Goal: Transaction & Acquisition: Purchase product/service

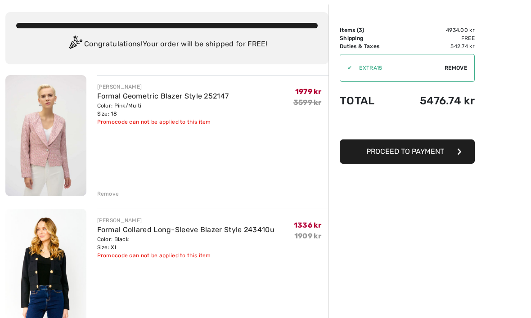
scroll to position [43, 0]
click at [112, 195] on div "Remove" at bounding box center [108, 194] width 22 height 8
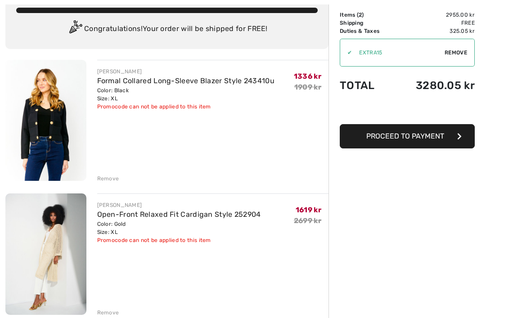
scroll to position [59, 0]
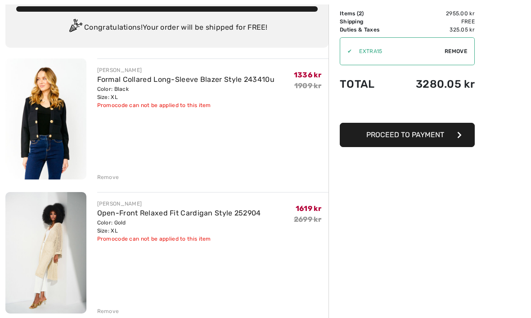
click at [115, 180] on div "Remove" at bounding box center [108, 177] width 22 height 8
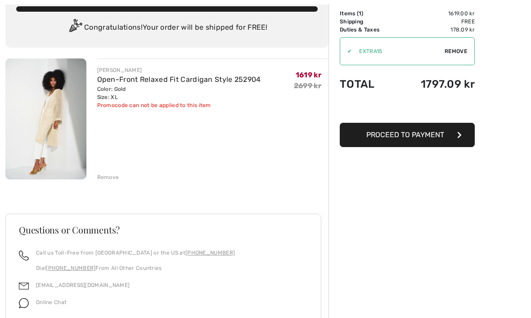
click at [113, 180] on div "Remove" at bounding box center [108, 177] width 22 height 8
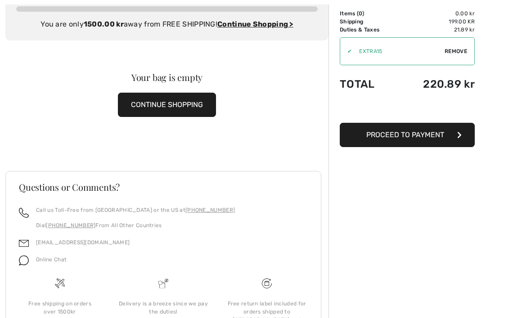
scroll to position [0, 0]
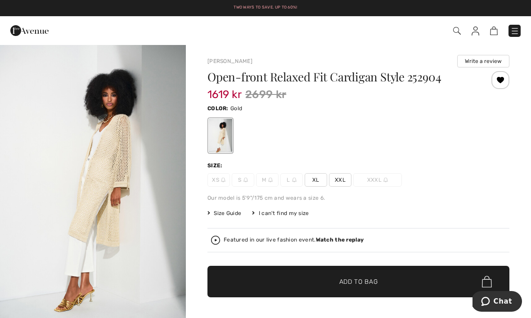
click at [474, 30] on img at bounding box center [476, 31] width 8 height 9
click at [475, 33] on img at bounding box center [476, 31] width 8 height 9
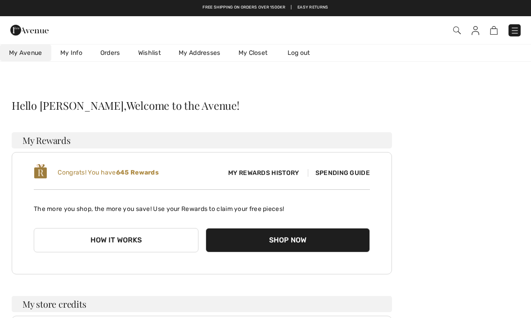
click at [150, 54] on link "Wishlist" at bounding box center [149, 53] width 41 height 17
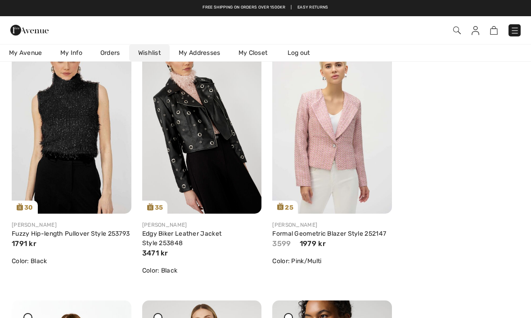
scroll to position [86, 0]
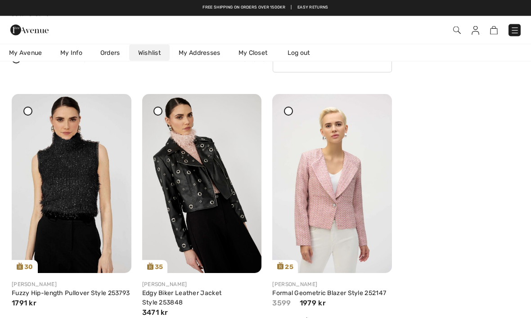
click at [376, 104] on img at bounding box center [332, 184] width 120 height 179
click at [375, 104] on icon at bounding box center [374, 101] width 5 height 6
